Goal: Task Accomplishment & Management: Complete application form

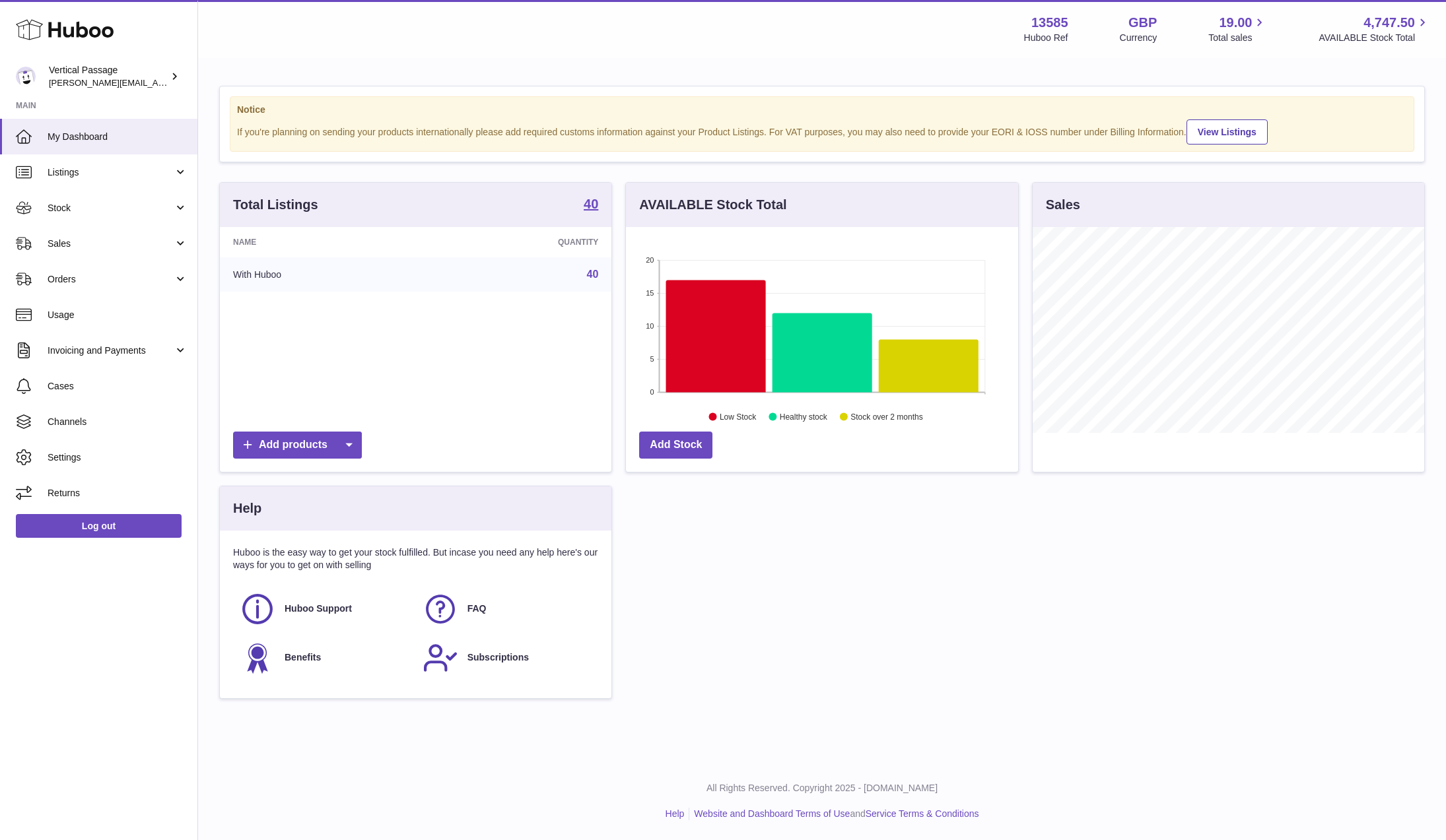
scroll to position [206, 392]
click at [58, 207] on span "Stock" at bounding box center [110, 209] width 126 height 12
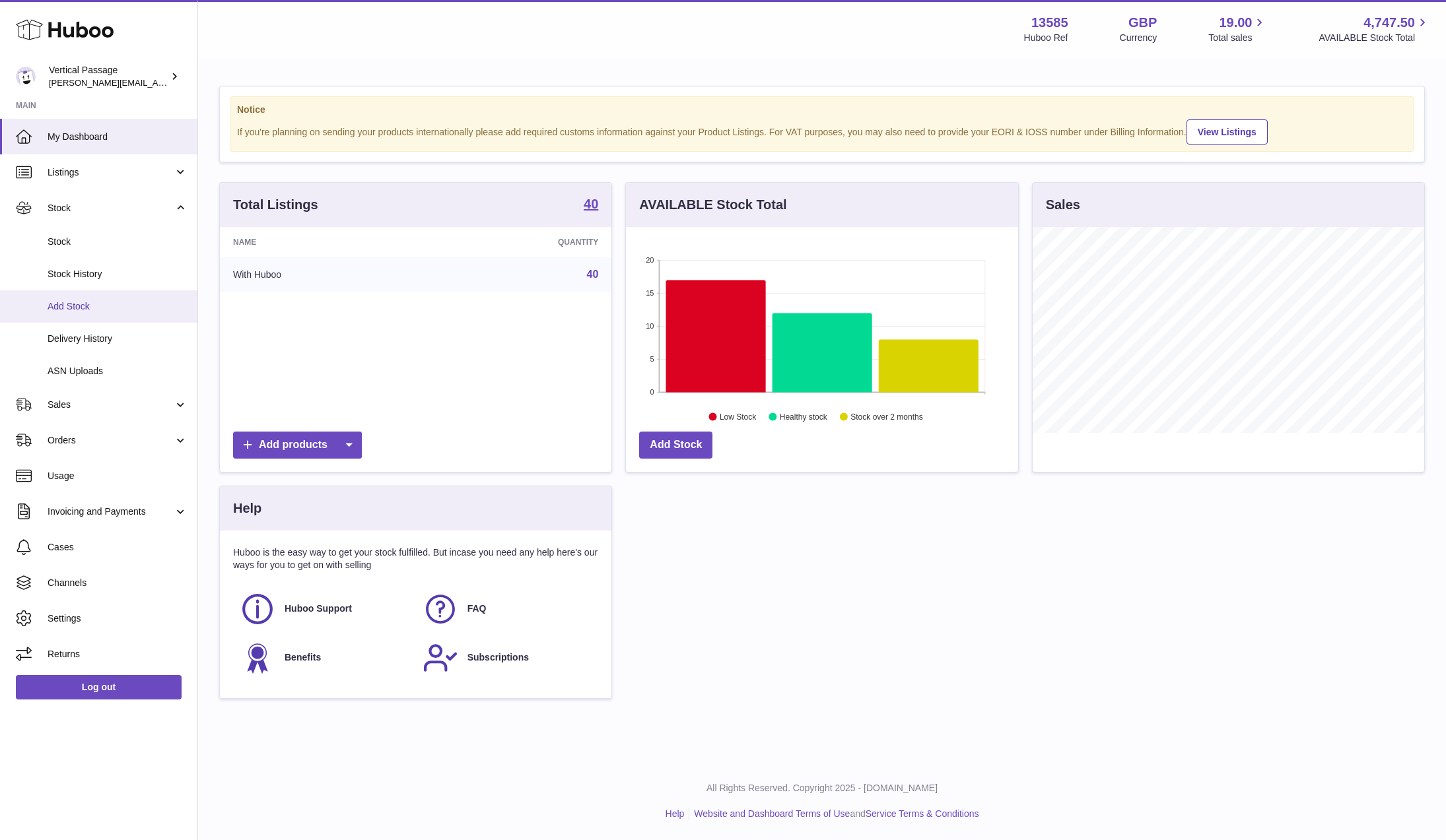
click at [75, 305] on span "Add Stock" at bounding box center [117, 307] width 140 height 12
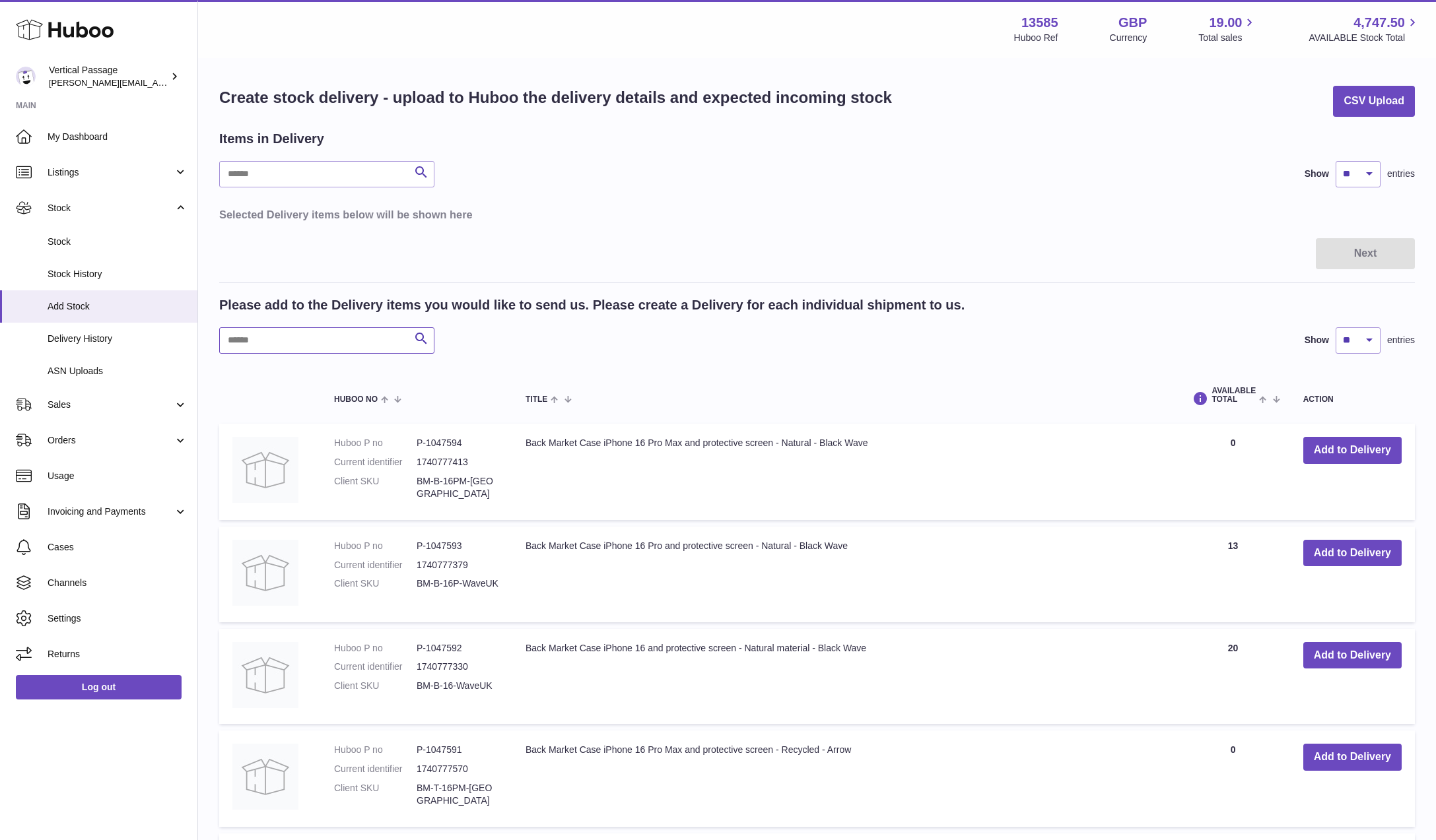
click at [263, 342] on input "text" at bounding box center [326, 341] width 215 height 27
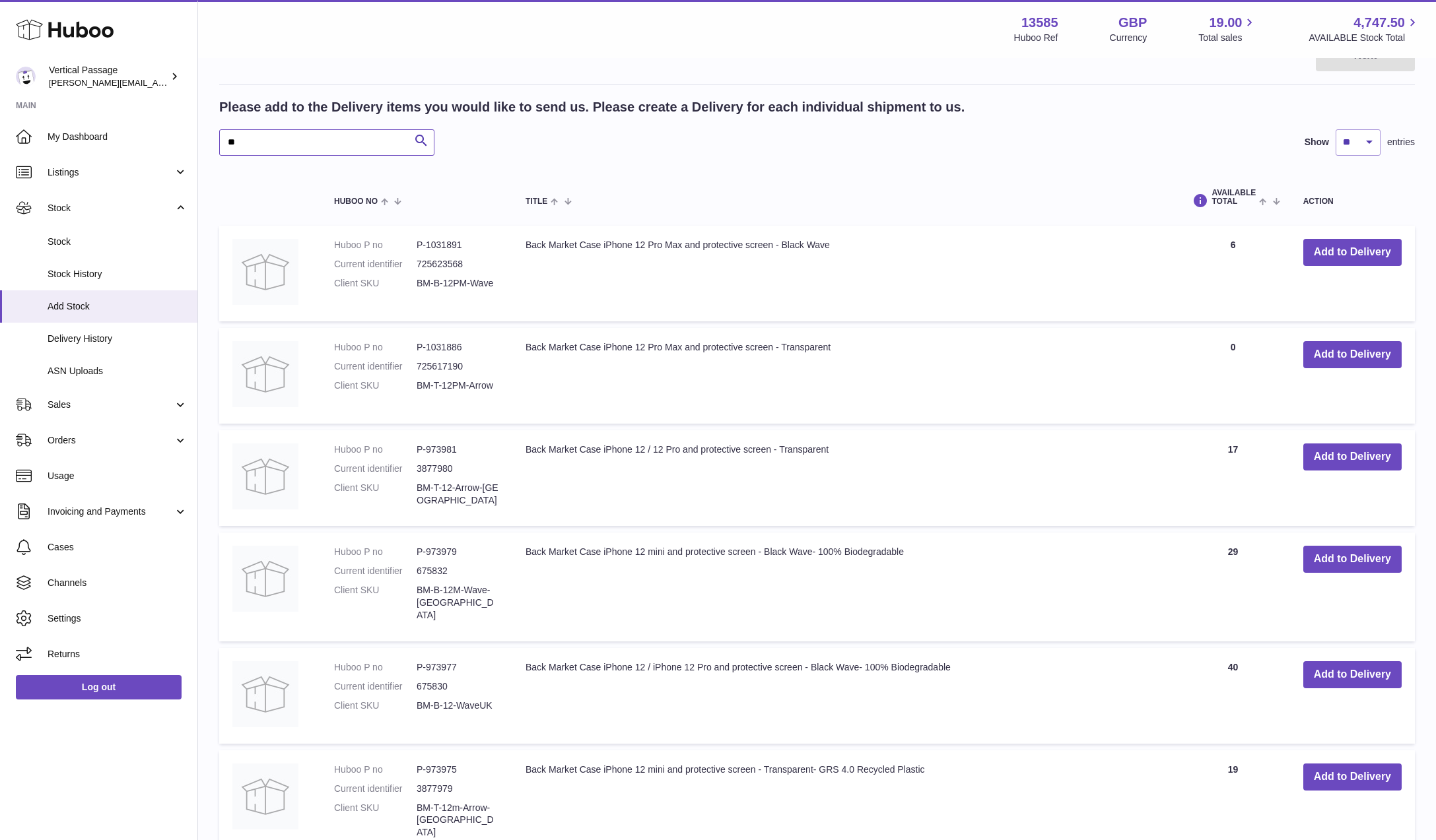
scroll to position [264, 0]
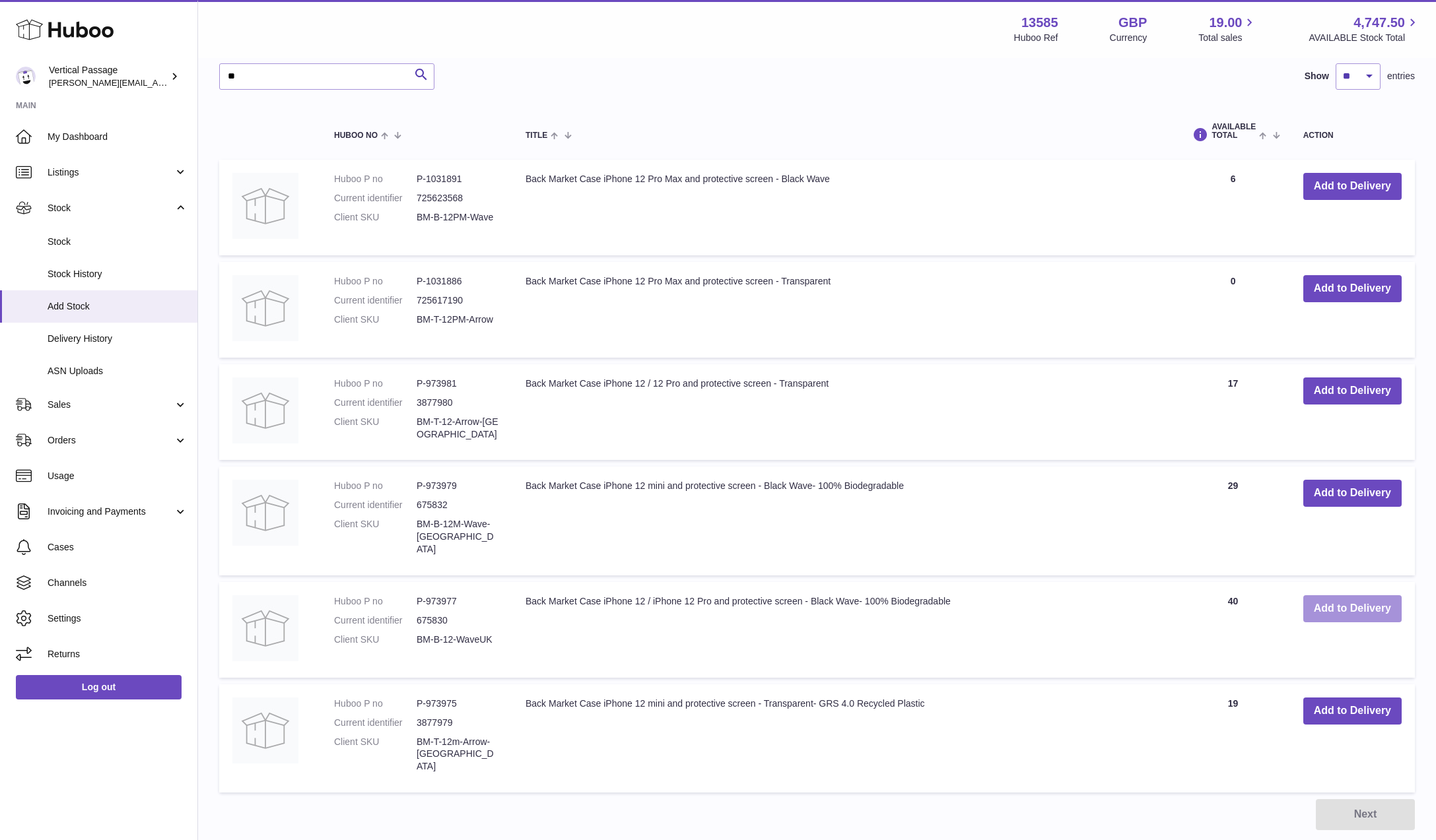
click at [1362, 596] on button "Add to Delivery" at bounding box center [1352, 609] width 98 height 27
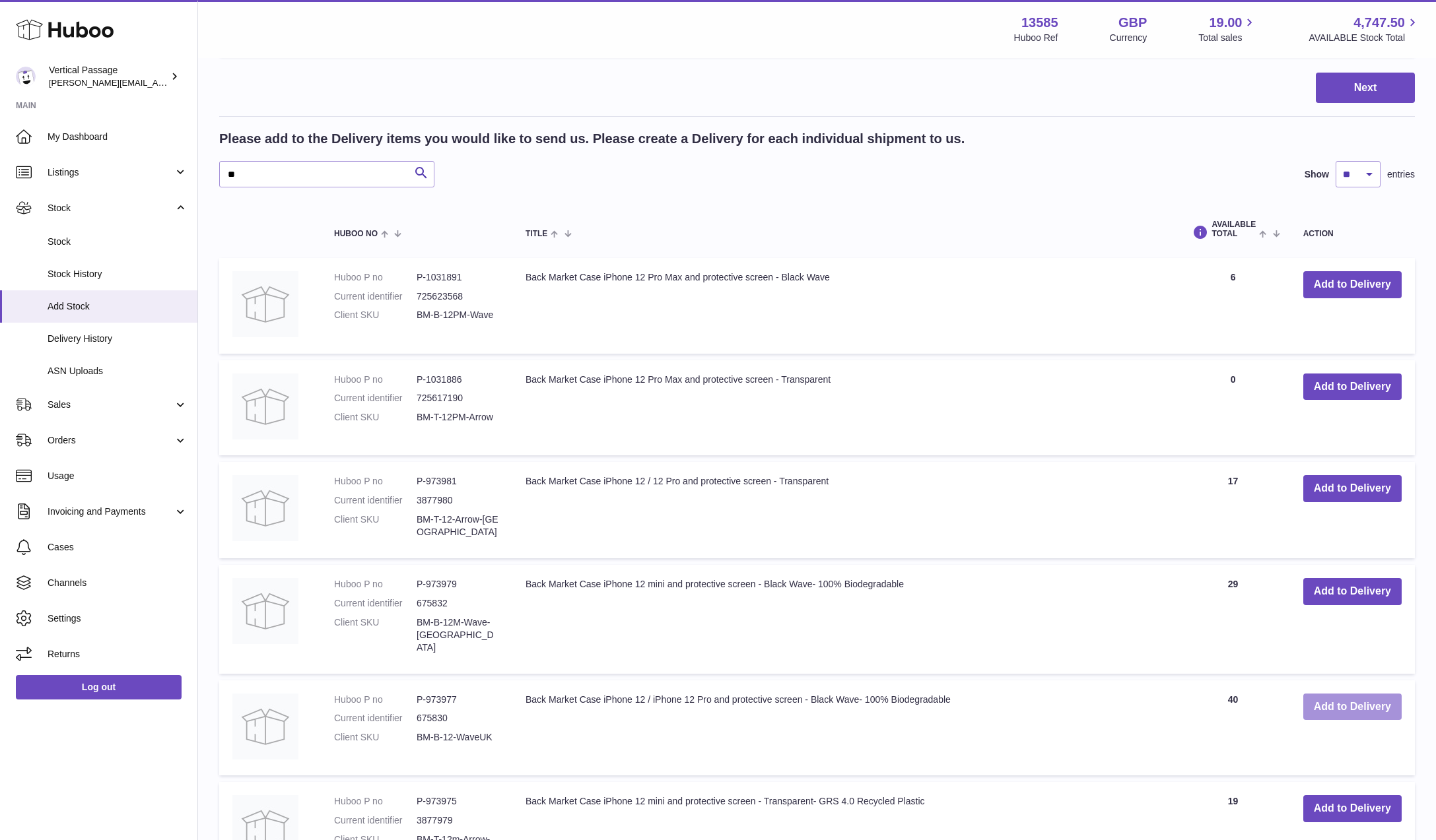
scroll to position [62, 0]
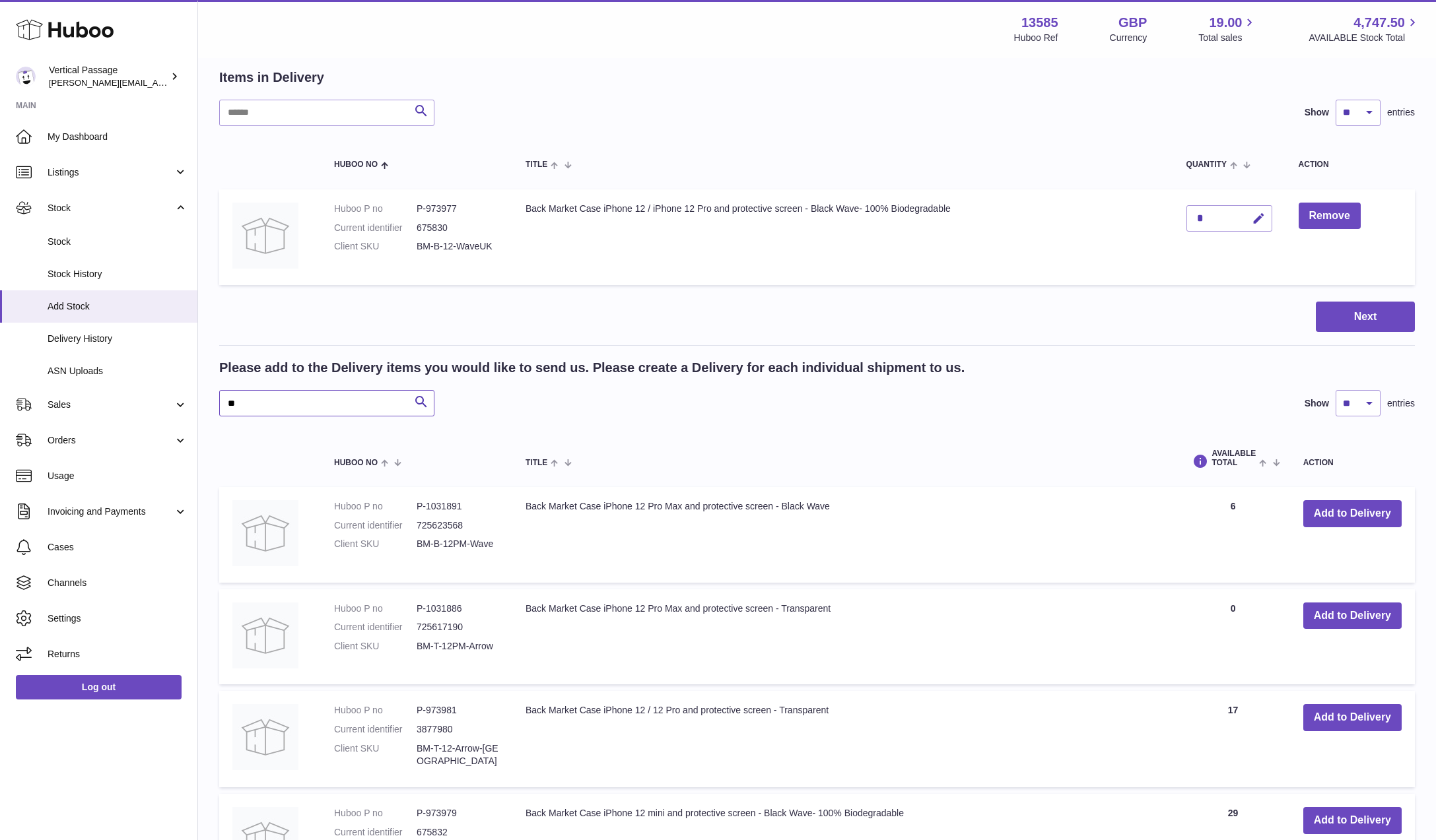
click at [253, 401] on input "**" at bounding box center [326, 404] width 215 height 27
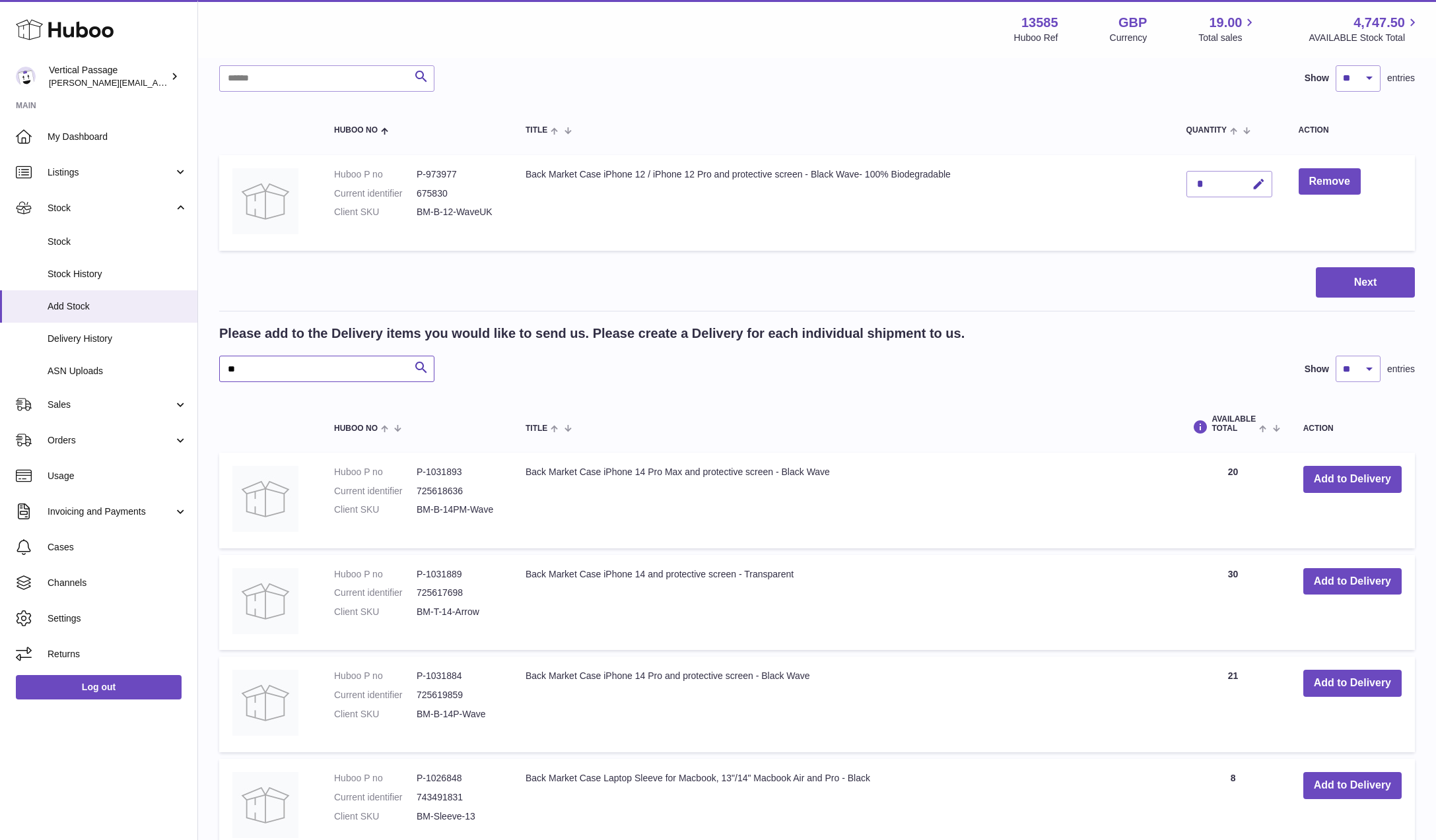
scroll to position [128, 0]
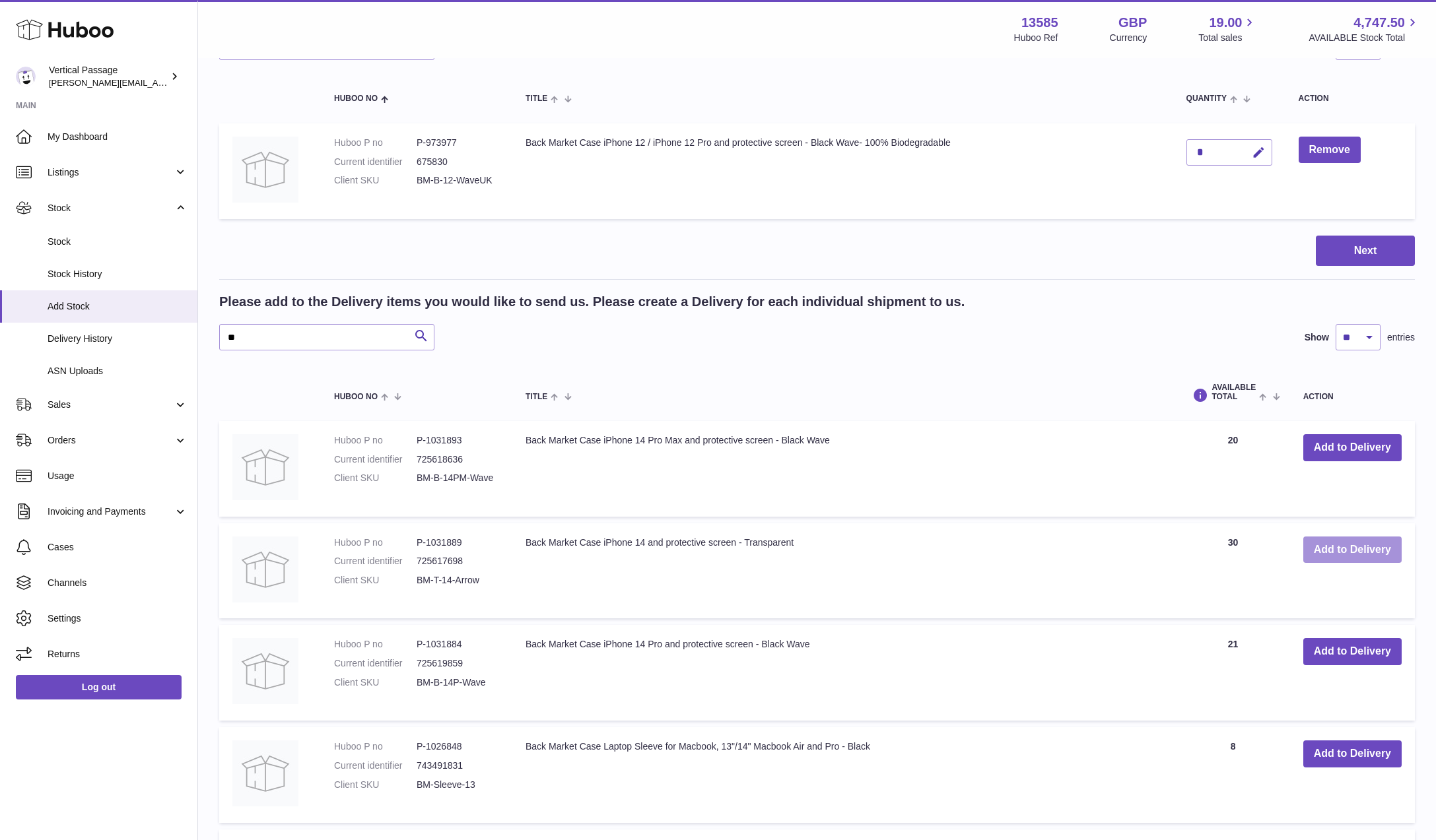
click at [1351, 553] on button "Add to Delivery" at bounding box center [1352, 550] width 98 height 27
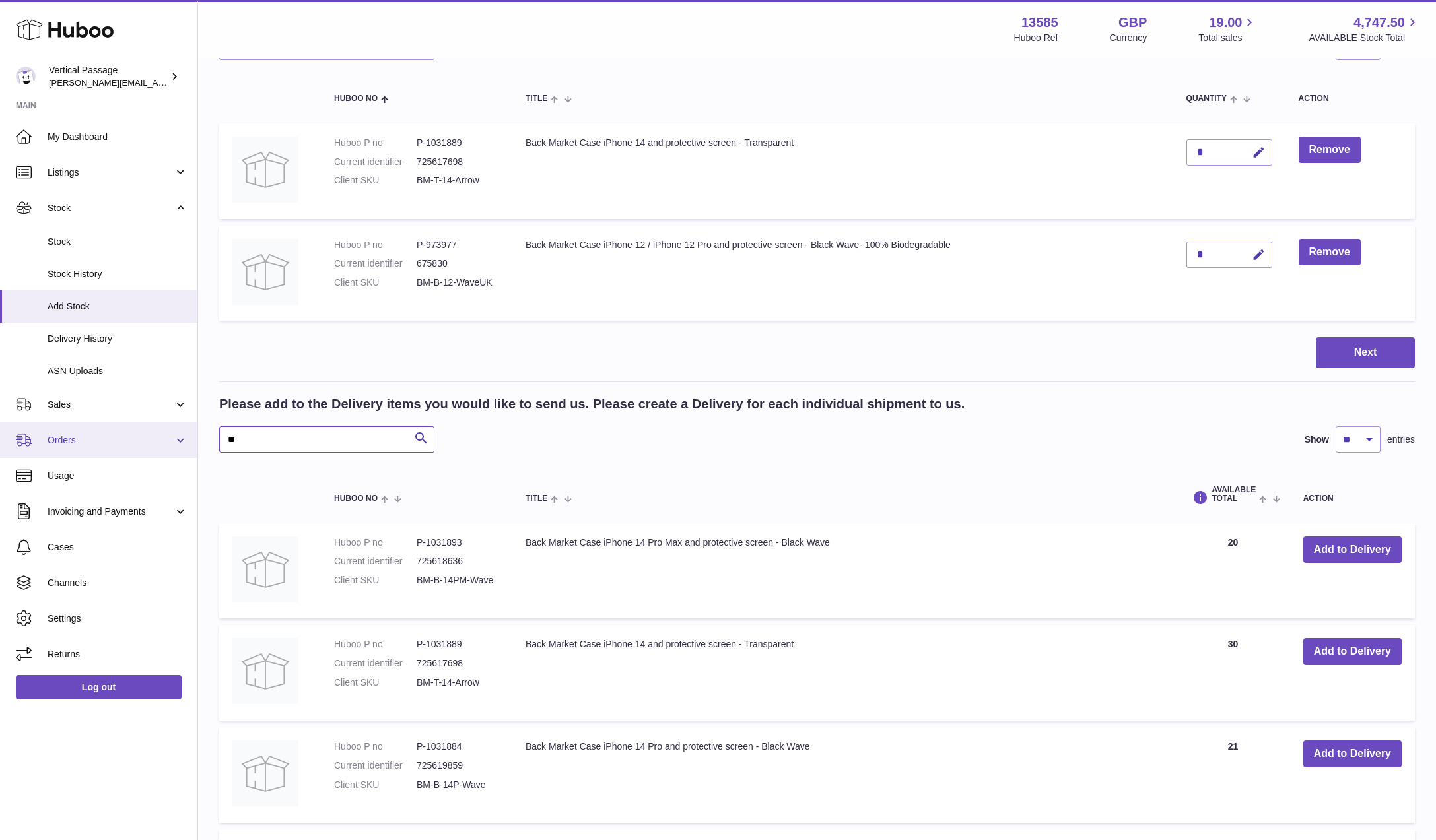
drag, startPoint x: 281, startPoint y: 444, endPoint x: 195, endPoint y: 441, distance: 86.1
click at [195, 441] on div "Huboo Vertical Passage ryan@verticalpassage.com Main My Dashboard Listings Not …" at bounding box center [718, 521] width 1436 height 1297
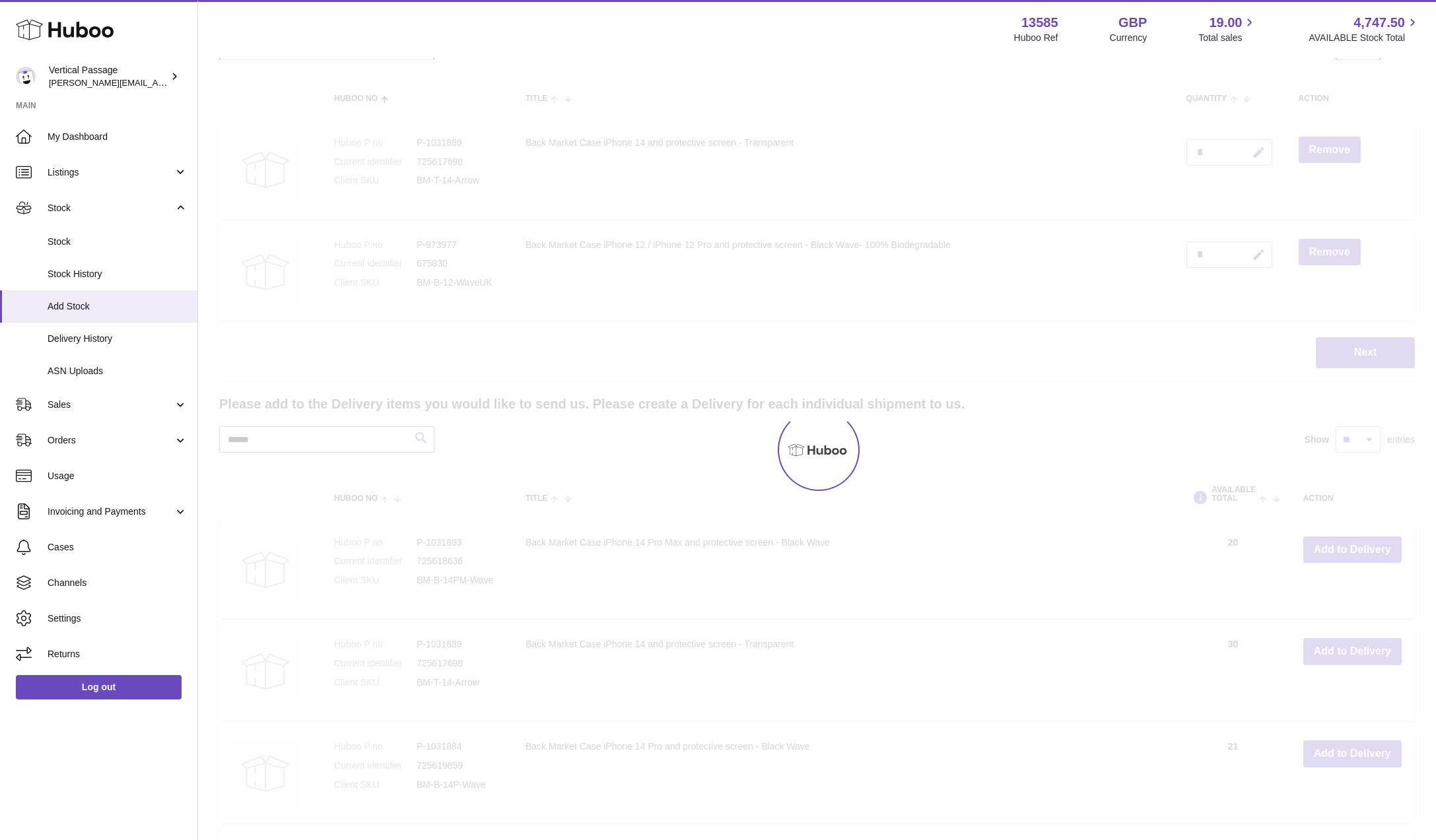
scroll to position [47, 0]
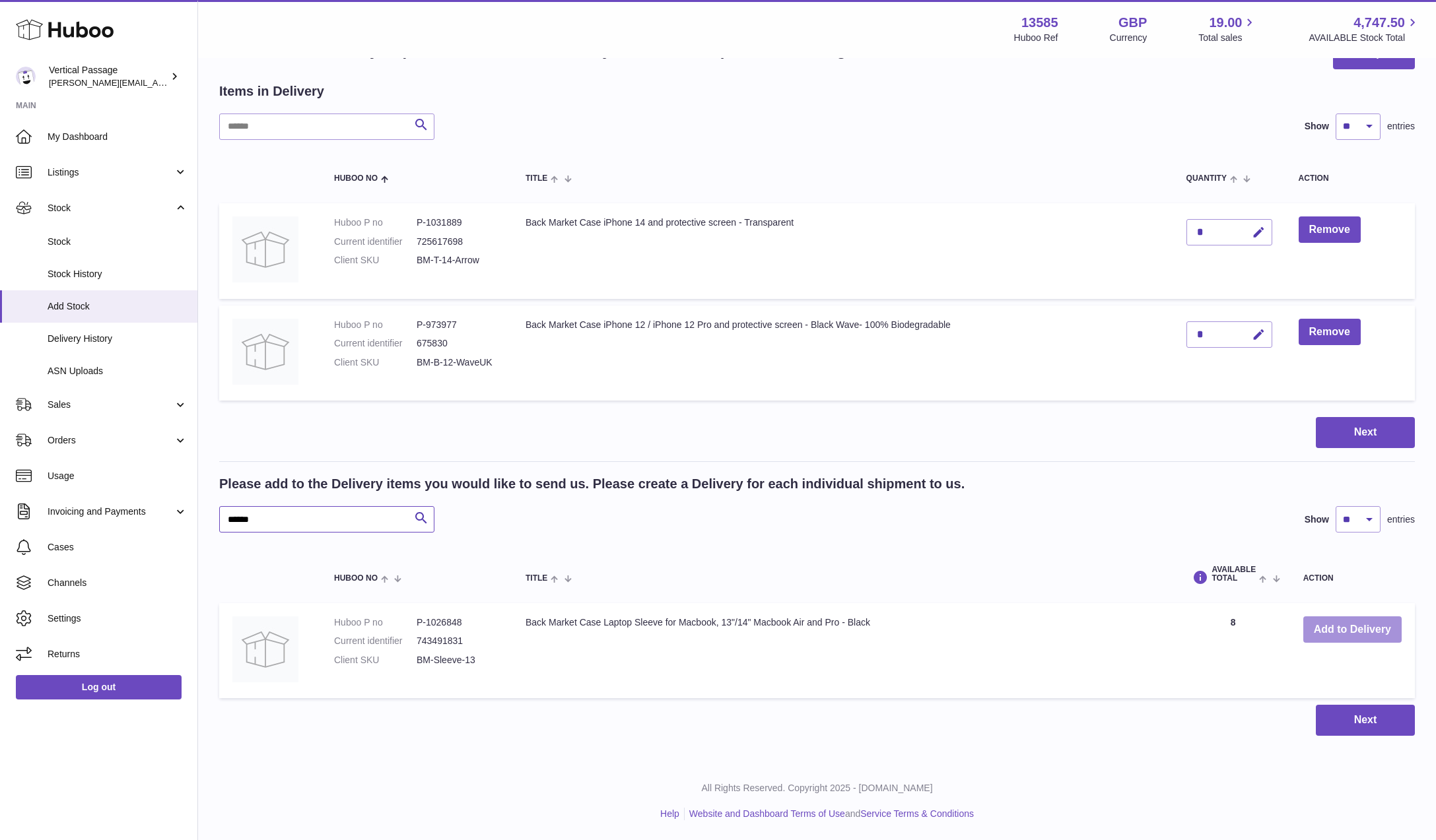
type input "******"
click at [1358, 632] on button "Add to Delivery" at bounding box center [1352, 630] width 98 height 27
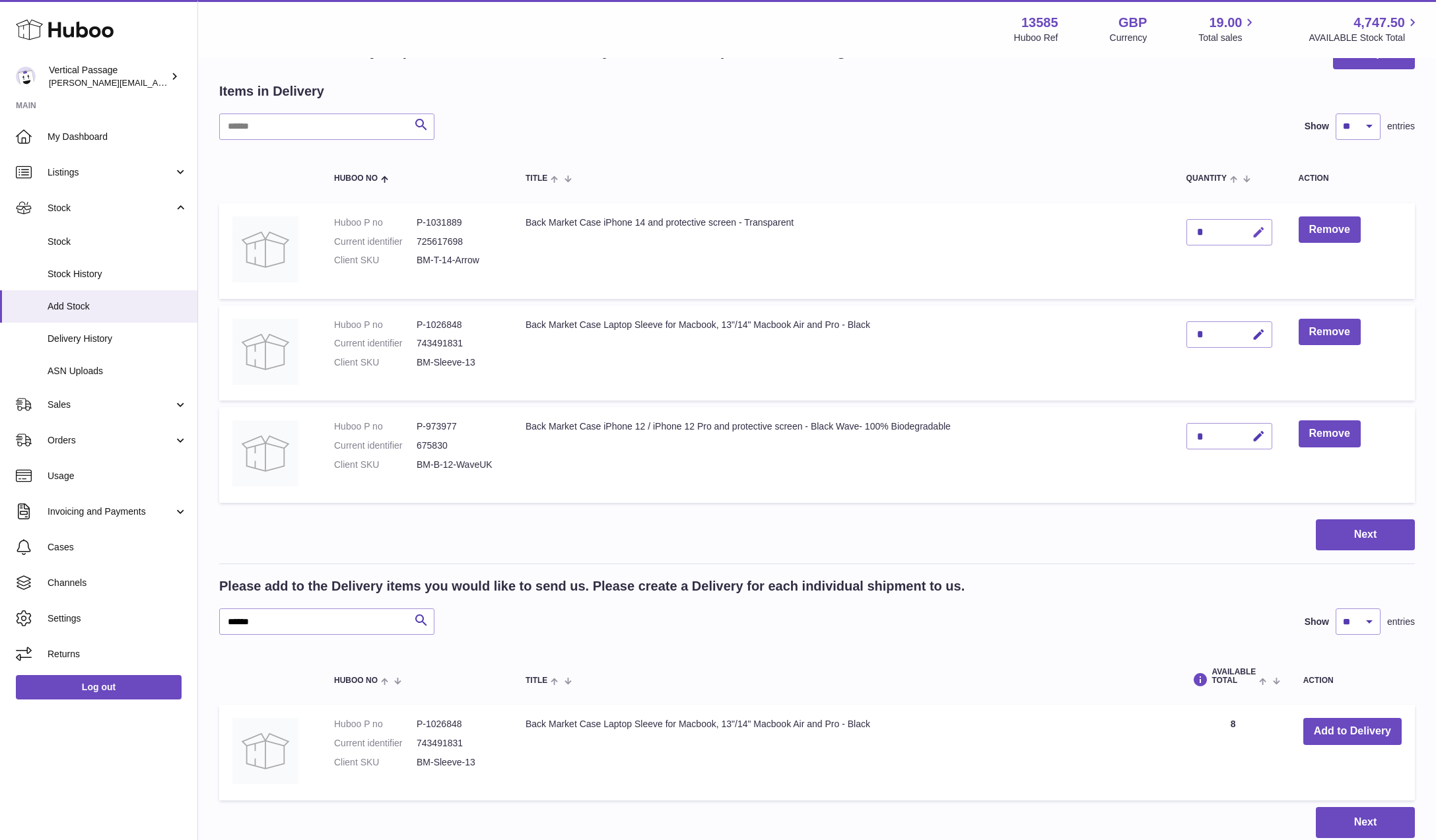
click at [1258, 231] on icon "button" at bounding box center [1259, 233] width 14 height 14
type input "**"
click at [1265, 235] on icon "submit" at bounding box center [1259, 232] width 12 height 12
click at [1259, 431] on icon "button" at bounding box center [1259, 437] width 14 height 14
type input "**"
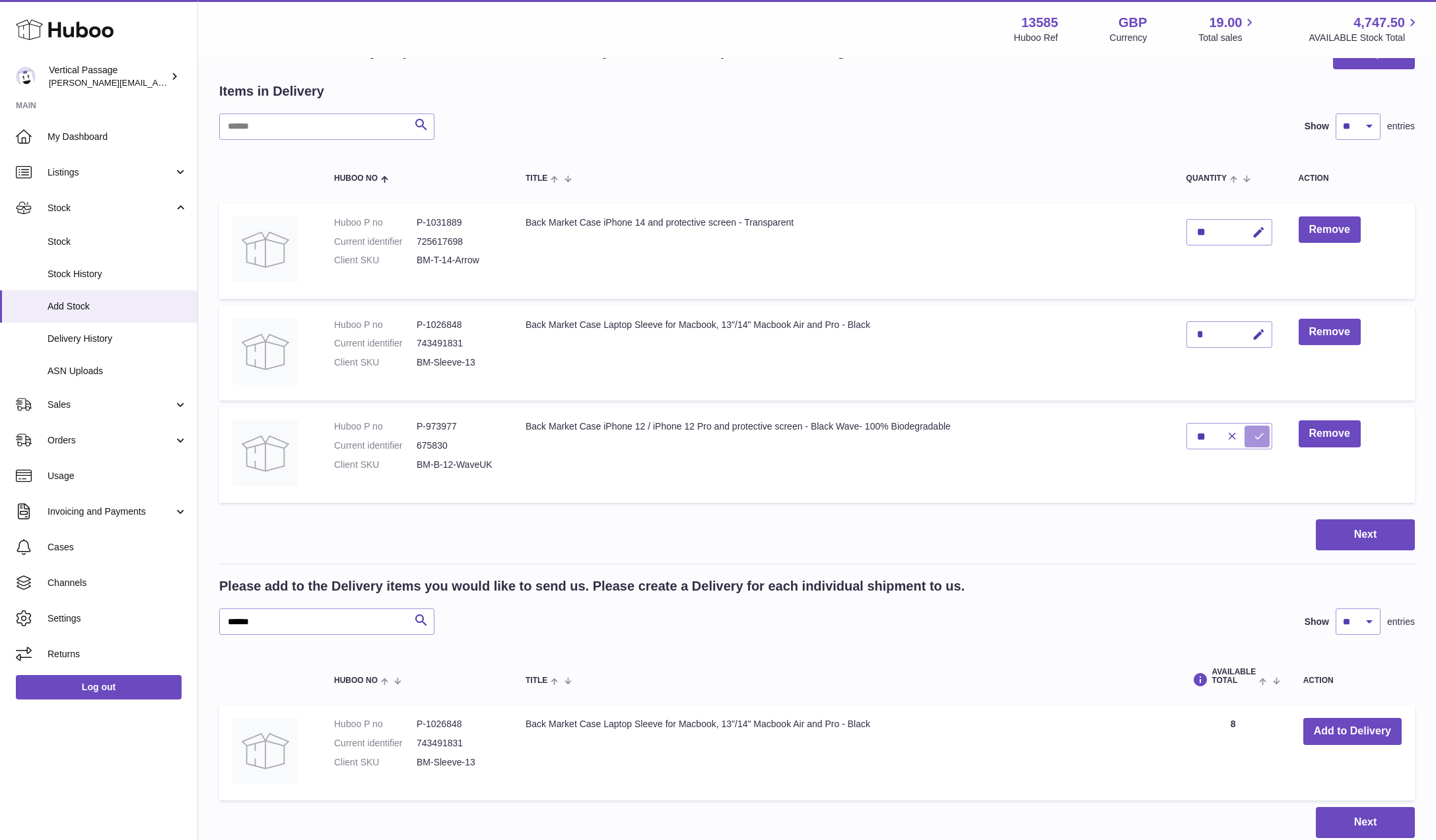
click at [1254, 433] on icon "submit" at bounding box center [1259, 436] width 12 height 12
click at [1259, 333] on icon "button" at bounding box center [1259, 335] width 14 height 14
type input "**"
click at [1251, 333] on button "submit" at bounding box center [1257, 334] width 25 height 21
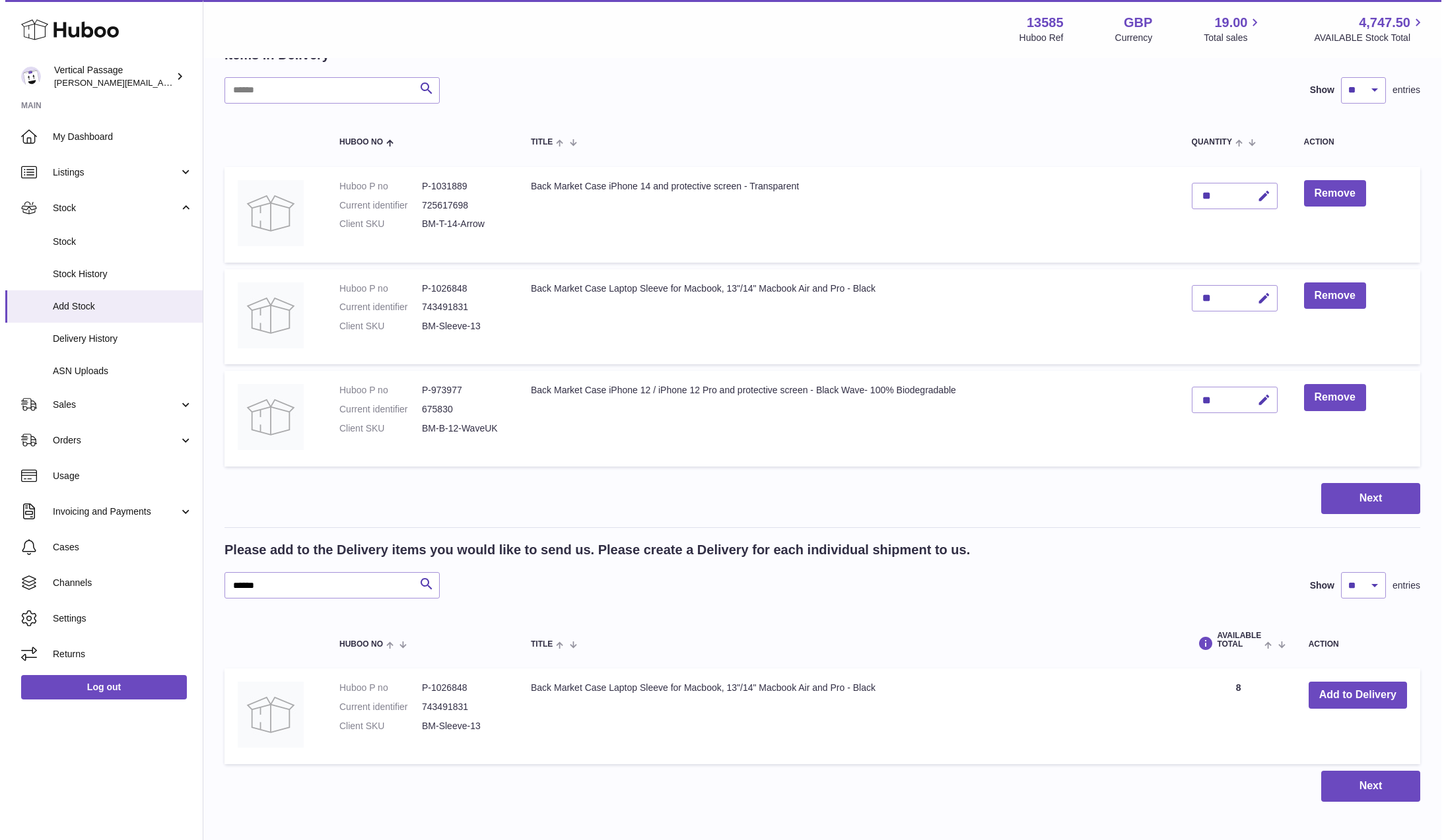
scroll to position [0, 0]
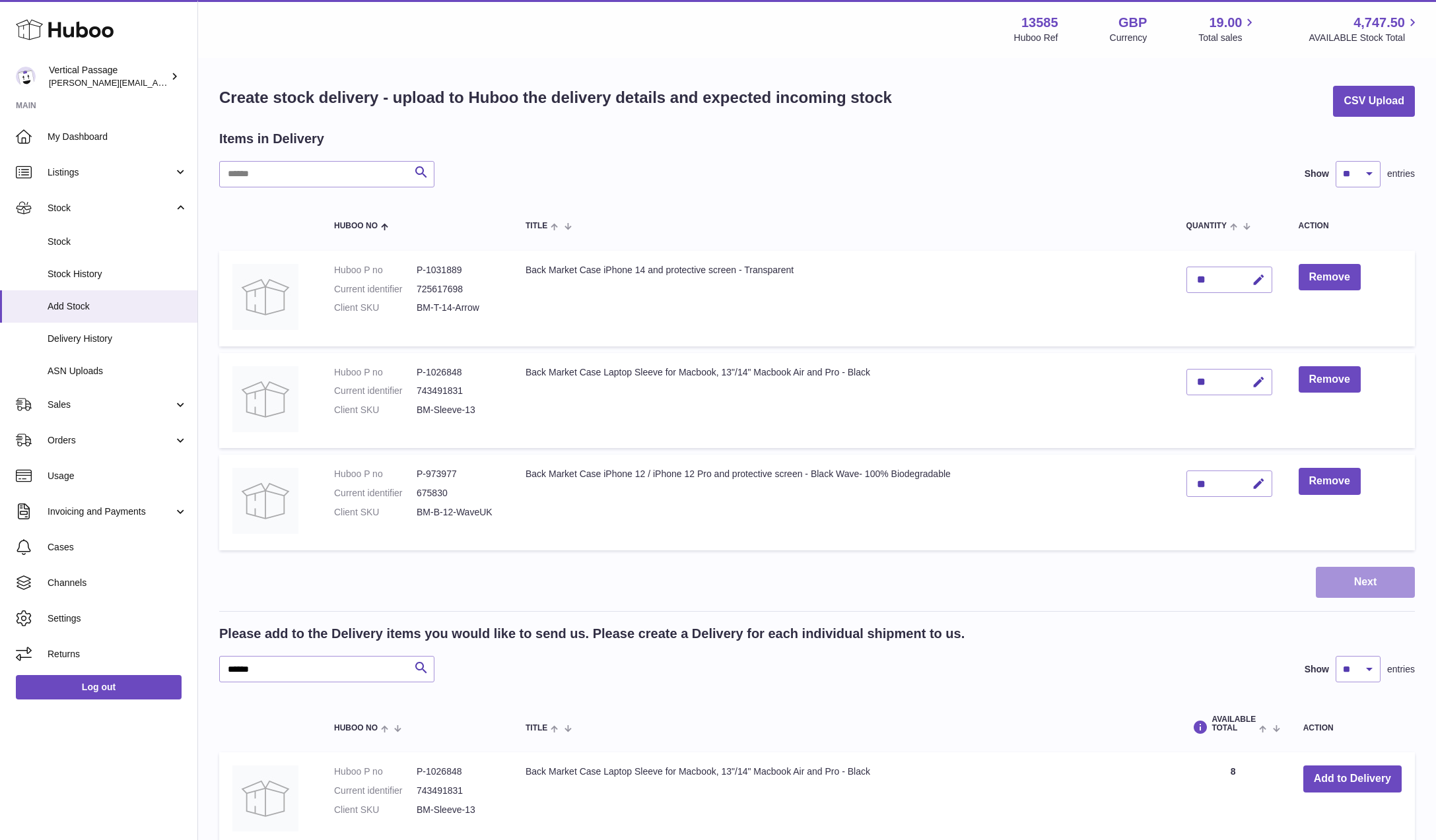
click at [1357, 572] on button "Next" at bounding box center [1365, 582] width 99 height 31
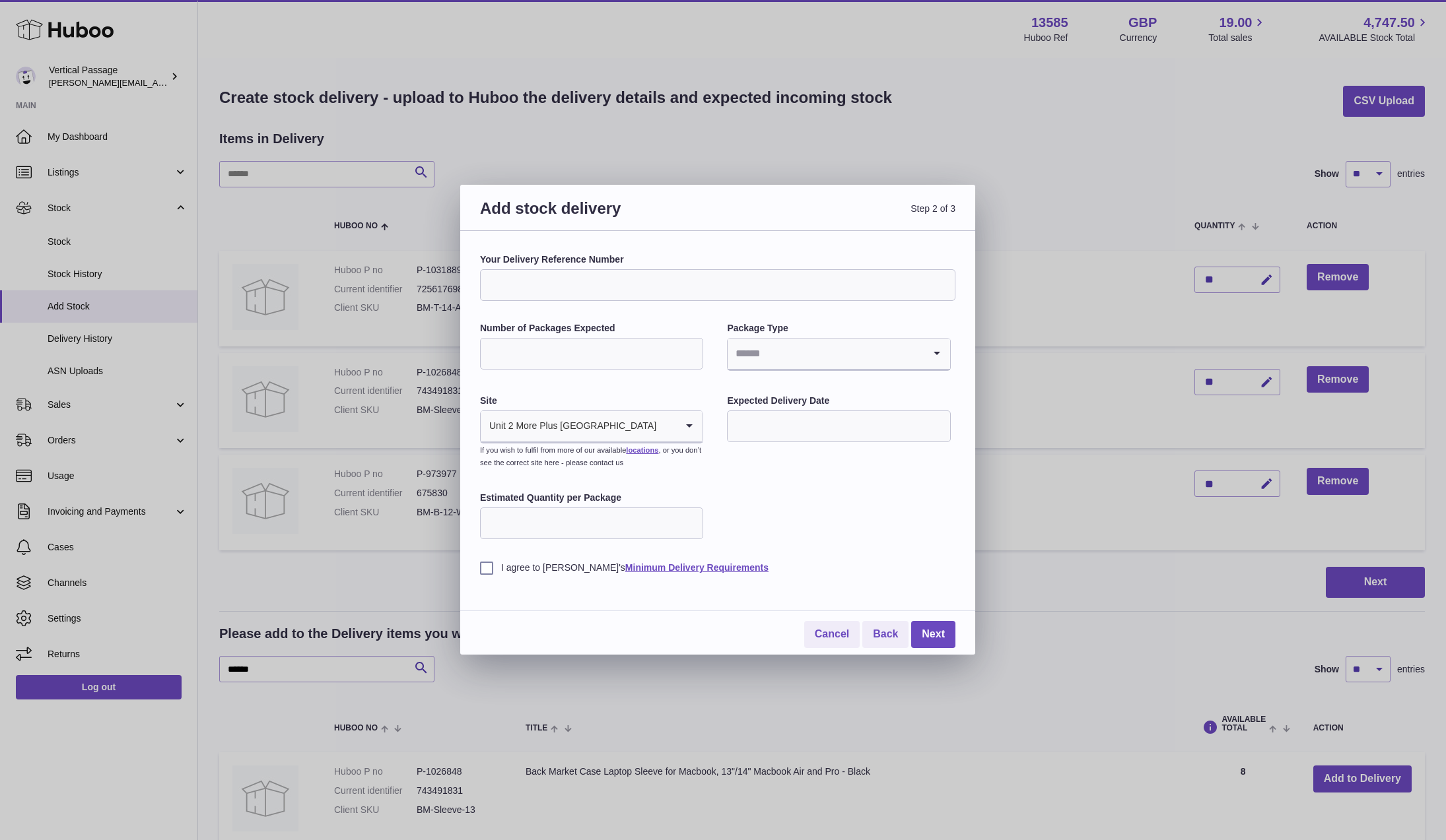
click at [520, 358] on input "Number of Packages Expected" at bounding box center [591, 354] width 223 height 32
type input "*"
click at [690, 351] on input "*" at bounding box center [591, 354] width 223 height 32
type input "*"
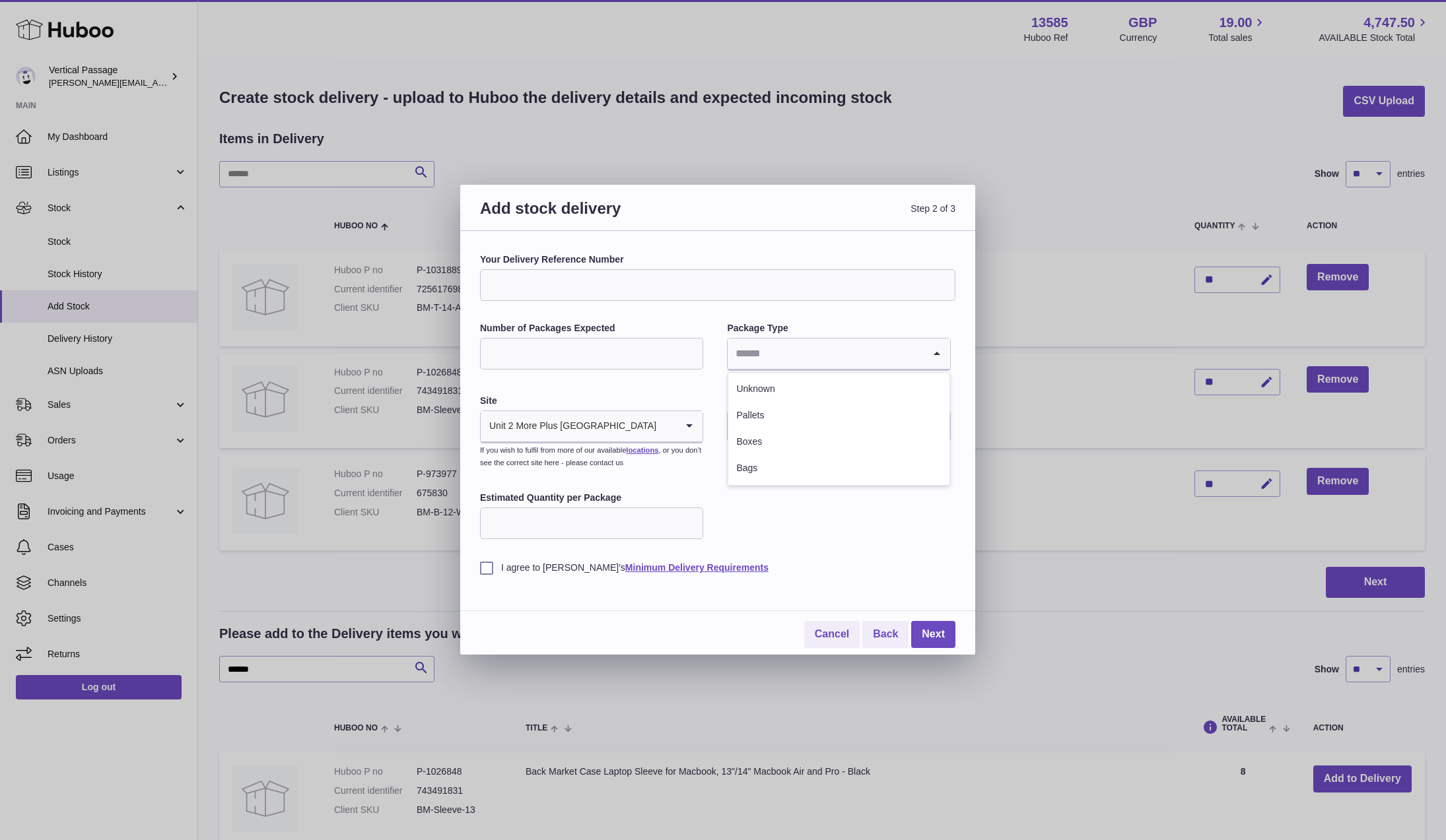
click at [750, 359] on input "Search for option" at bounding box center [825, 354] width 195 height 30
click at [748, 441] on li "Boxes" at bounding box center [839, 442] width 220 height 27
click at [548, 530] on input "Estimated Quantity per Package" at bounding box center [591, 523] width 223 height 32
type input "***"
click at [490, 569] on label "I agree to Huboo's Minimum Delivery Requirements" at bounding box center [717, 568] width 475 height 12
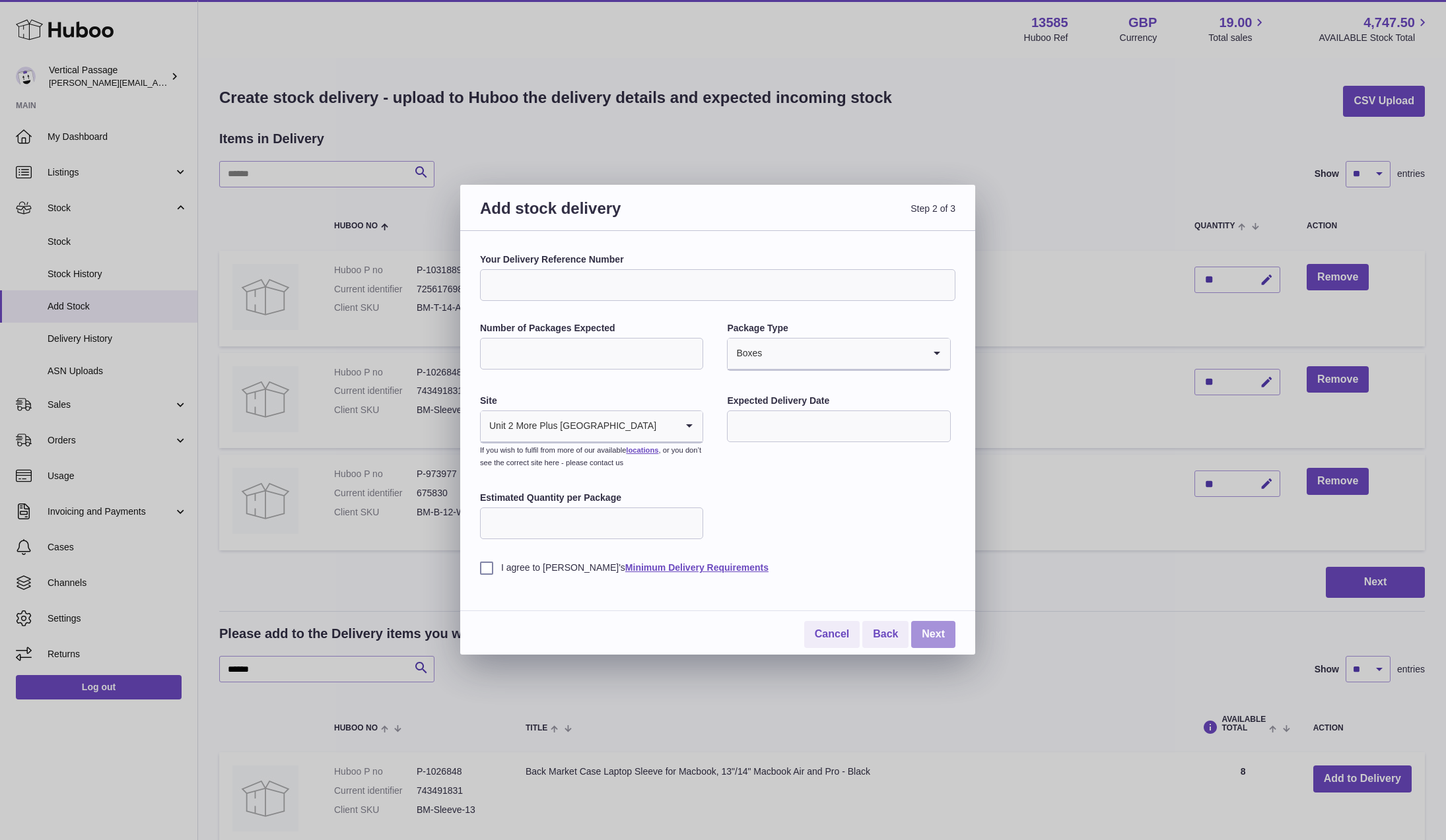
click at [937, 634] on link "Next" at bounding box center [934, 635] width 45 height 27
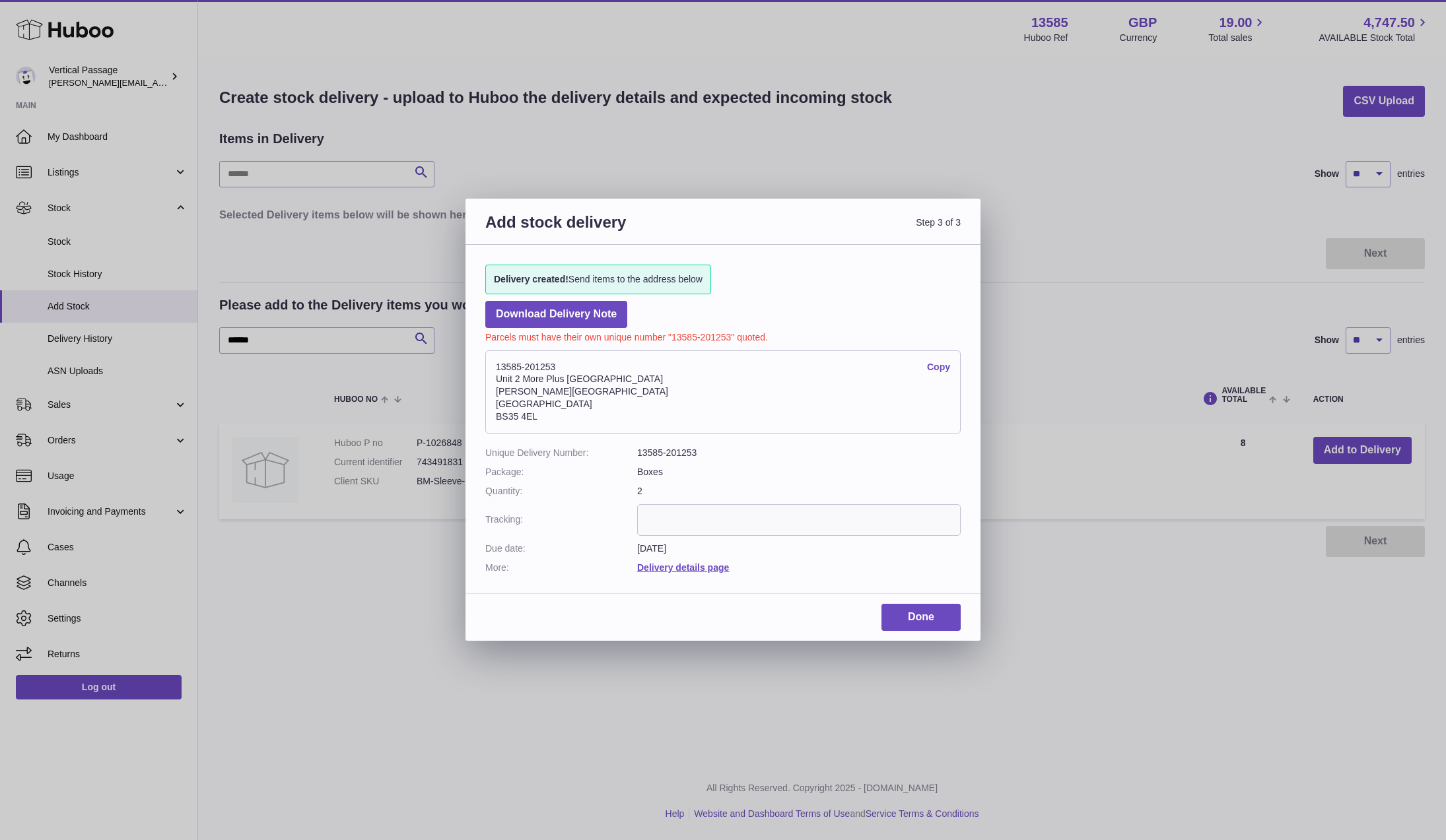
drag, startPoint x: 566, startPoint y: 365, endPoint x: 493, endPoint y: 365, distance: 73.0
click at [493, 365] on address "13585-201253 Copy Unit 2 More Plus Central Park Hudson Ave Severn Beach BS35 4EL" at bounding box center [723, 391] width 475 height 83
copy address "13585-201253"
click at [657, 515] on input "text" at bounding box center [798, 521] width 324 height 32
paste input "**********"
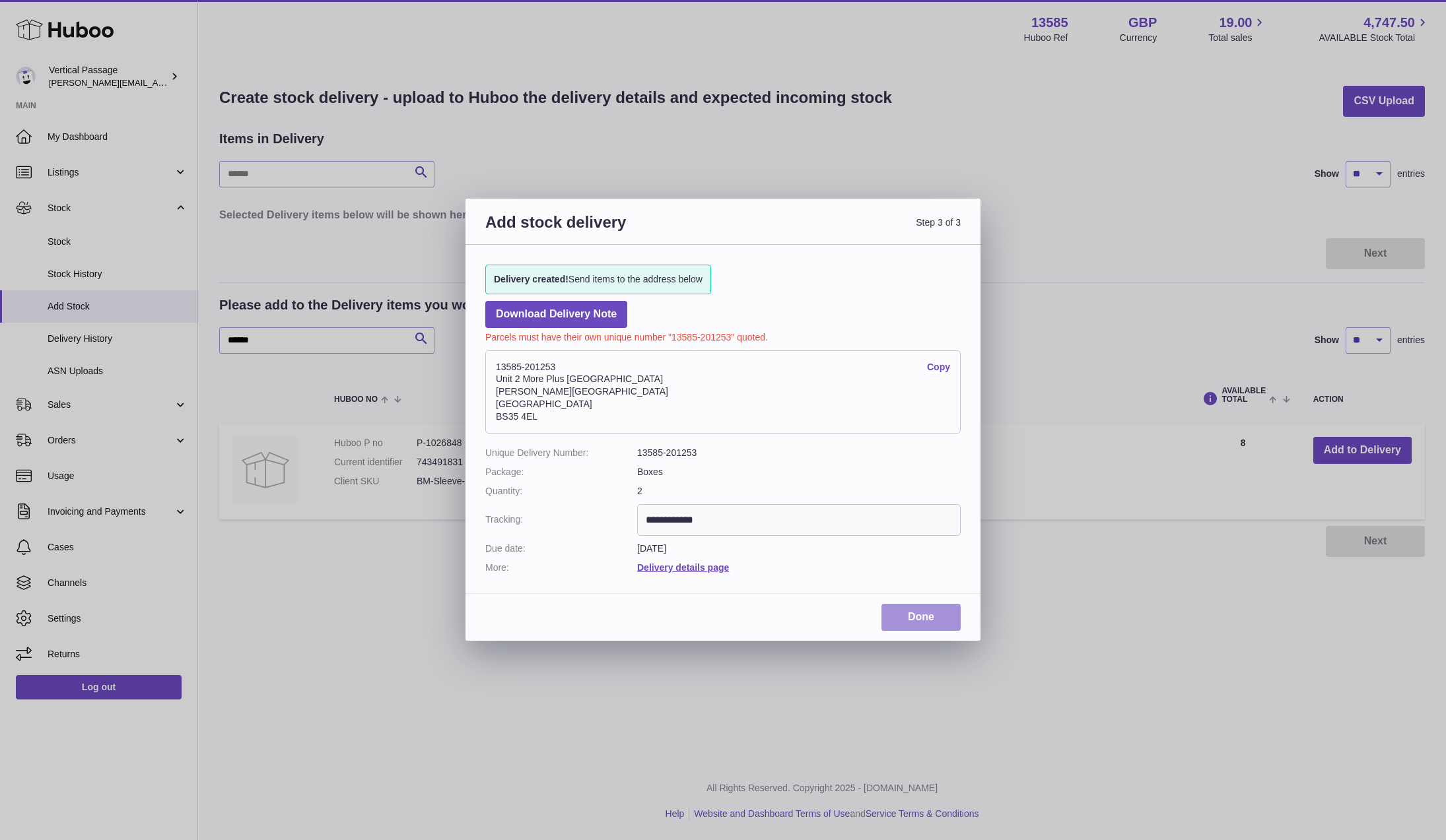
type input "**********"
click at [919, 618] on link "Done" at bounding box center [921, 617] width 79 height 27
